Goal: Transaction & Acquisition: Purchase product/service

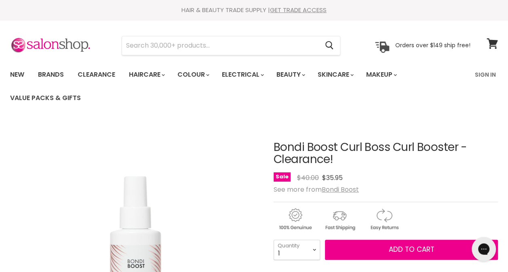
select select "5"
click at [273, 240] on select "1 2 3 4 5 6 7 8 9 10+" at bounding box center [296, 250] width 46 height 20
type input "5"
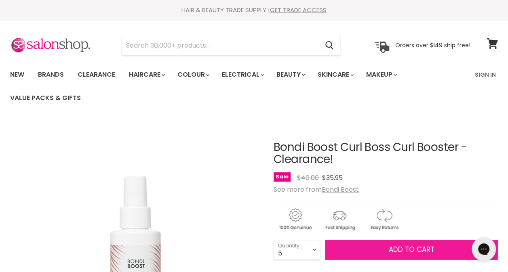
click at [391, 257] on button "Add to cart" at bounding box center [411, 250] width 173 height 20
click at [409, 248] on span "Add to cart" at bounding box center [411, 250] width 46 height 10
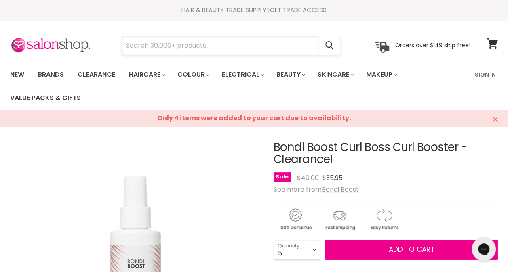
click at [162, 45] on input "Search" at bounding box center [220, 45] width 196 height 19
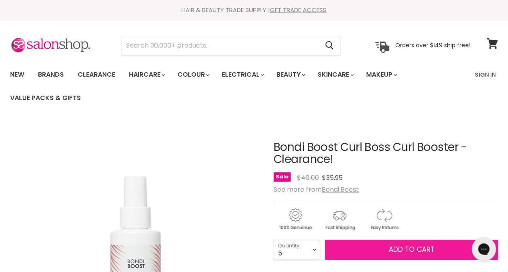
click at [387, 252] on button "Add to cart" at bounding box center [411, 250] width 173 height 20
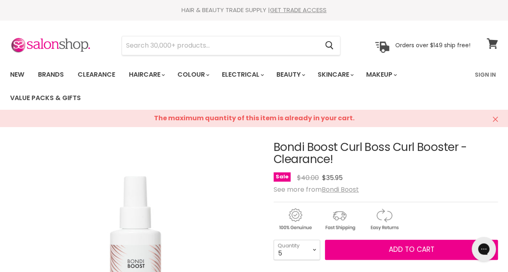
click at [497, 42] on span at bounding box center [497, 38] width 9 height 9
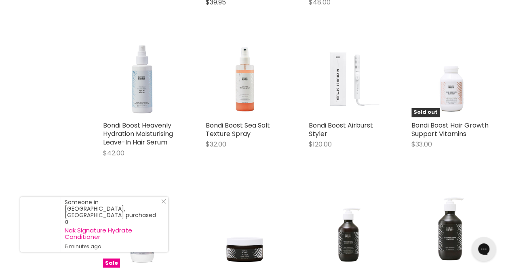
scroll to position [615, 0]
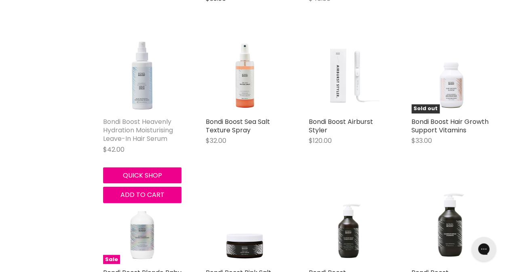
click at [135, 122] on link "Bondi Boost Heavenly Hydration Moisturising Leave-In Hair Serum" at bounding box center [138, 130] width 70 height 26
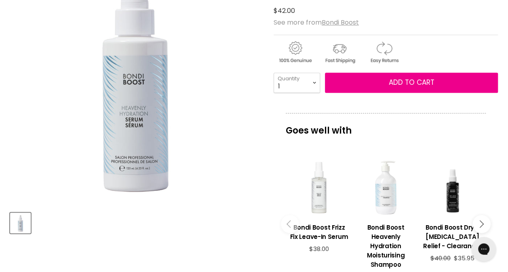
scroll to position [177, 0]
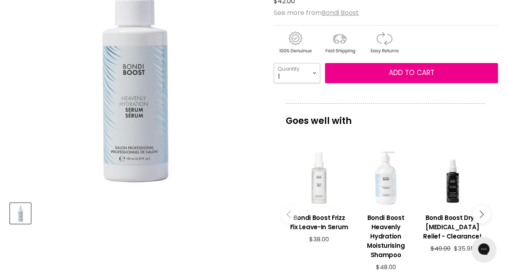
click at [308, 72] on select "1 2 3 4 5 6 7 8 9 10+" at bounding box center [296, 73] width 46 height 20
select select "4"
click at [273, 63] on select "1 2 3 4 5 6 7 8 9 10+" at bounding box center [296, 73] width 46 height 20
type input "4"
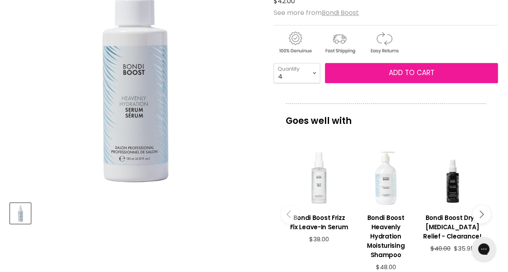
click at [400, 73] on span "Add to cart" at bounding box center [411, 73] width 46 height 10
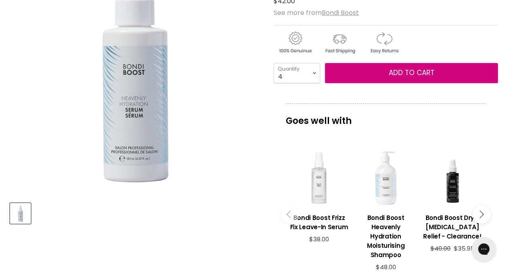
scroll to position [0, 0]
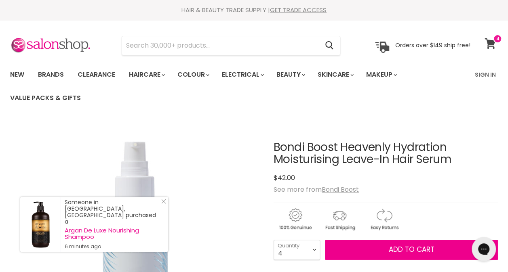
click at [494, 43] on span at bounding box center [497, 38] width 9 height 9
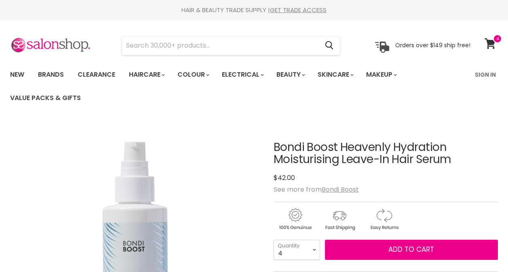
select select "4"
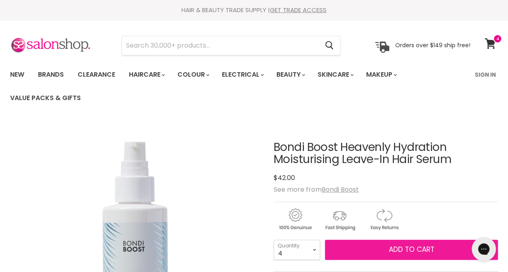
click at [406, 252] on span "Add to cart" at bounding box center [411, 250] width 46 height 10
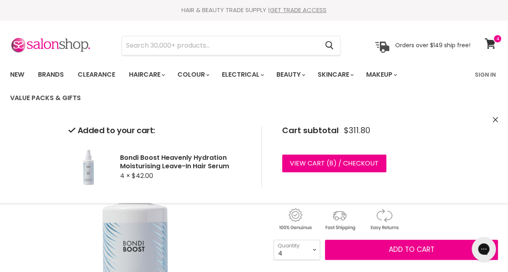
click at [494, 119] on icon "Close" at bounding box center [494, 119] width 5 height 5
